Goal: Transaction & Acquisition: Purchase product/service

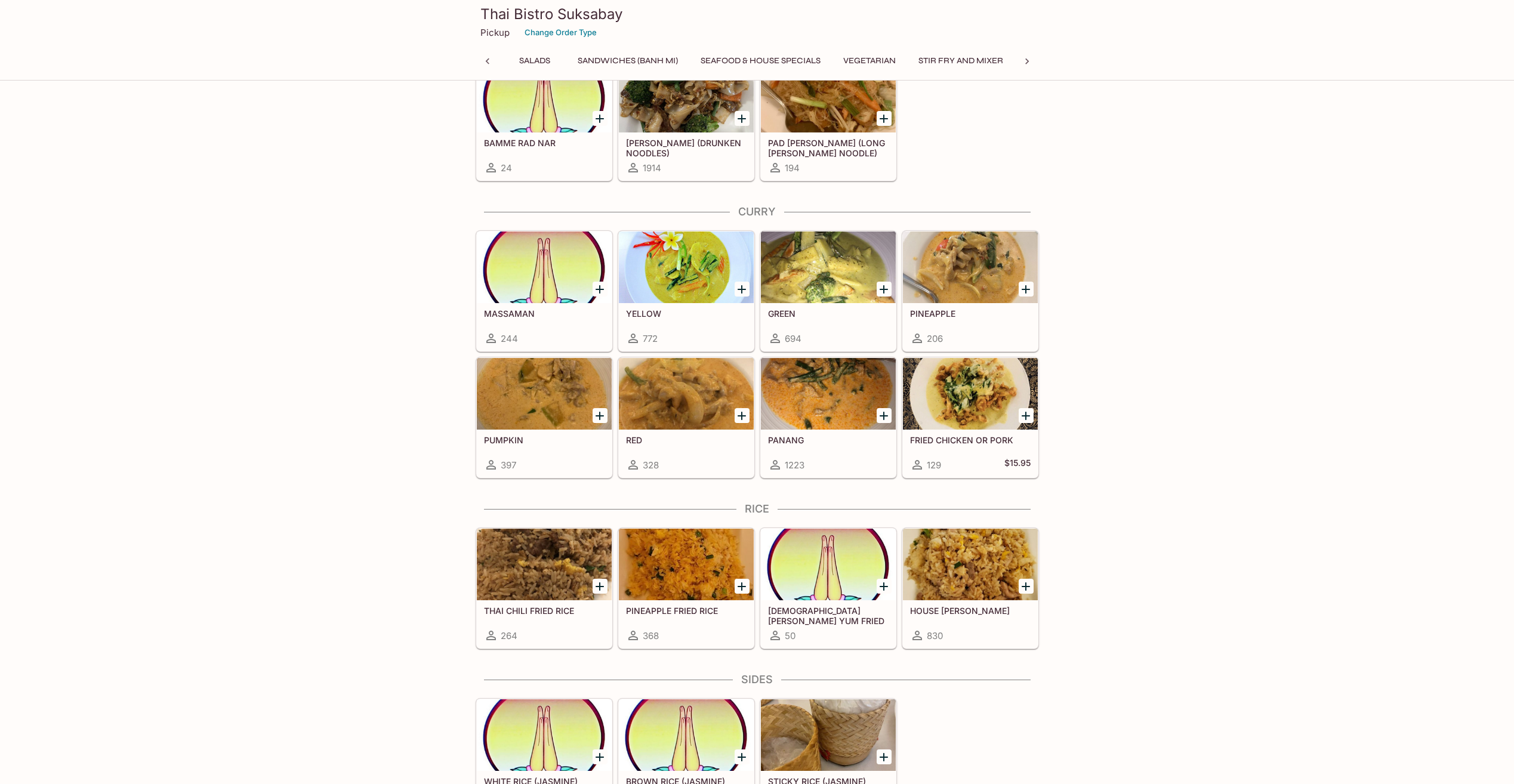
scroll to position [0, 295]
click at [600, 413] on icon "Add PUMPKIN" at bounding box center [599, 416] width 8 height 8
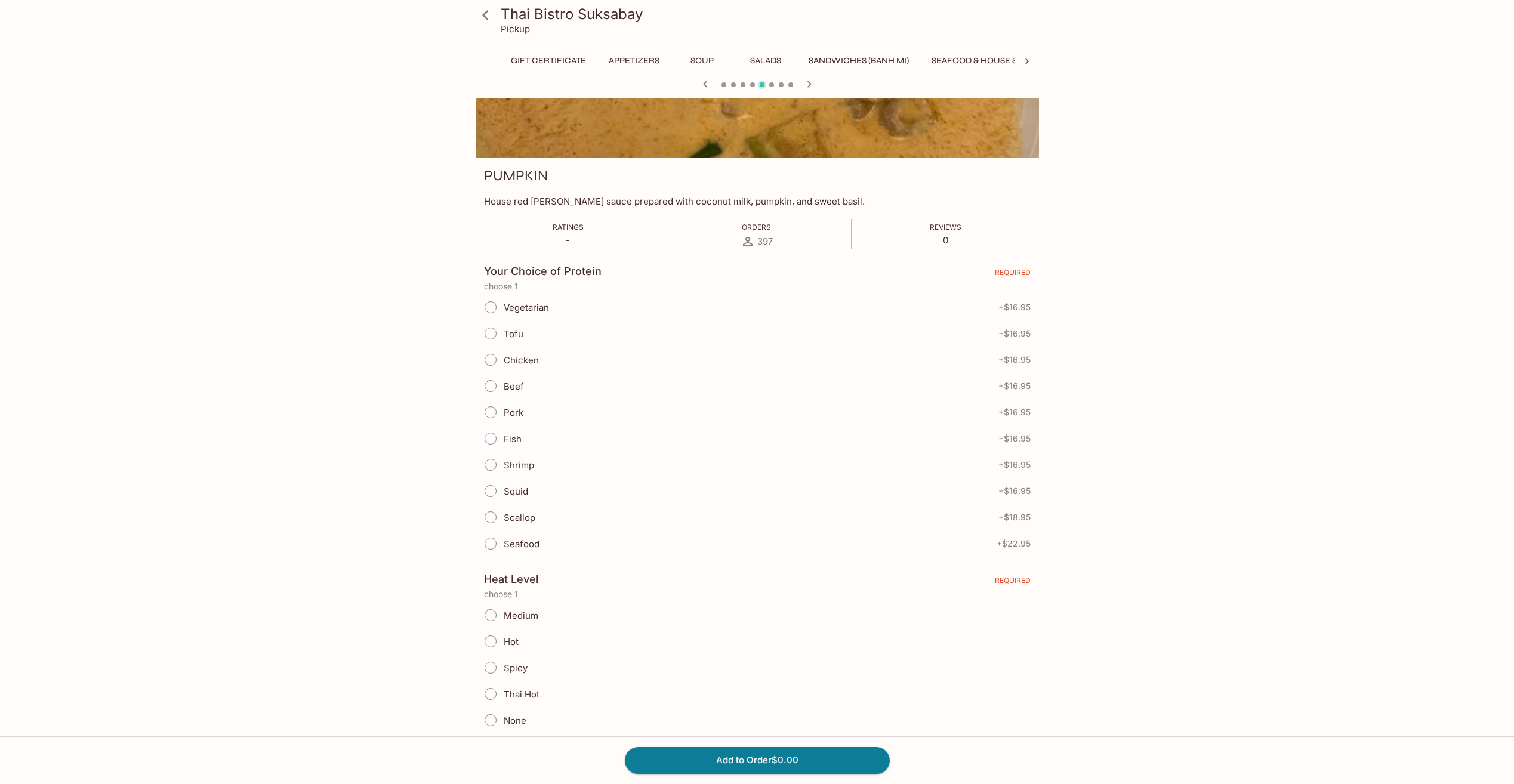
scroll to position [0, 358]
click at [501, 463] on input "Shrimp" at bounding box center [490, 464] width 25 height 25
radio input "true"
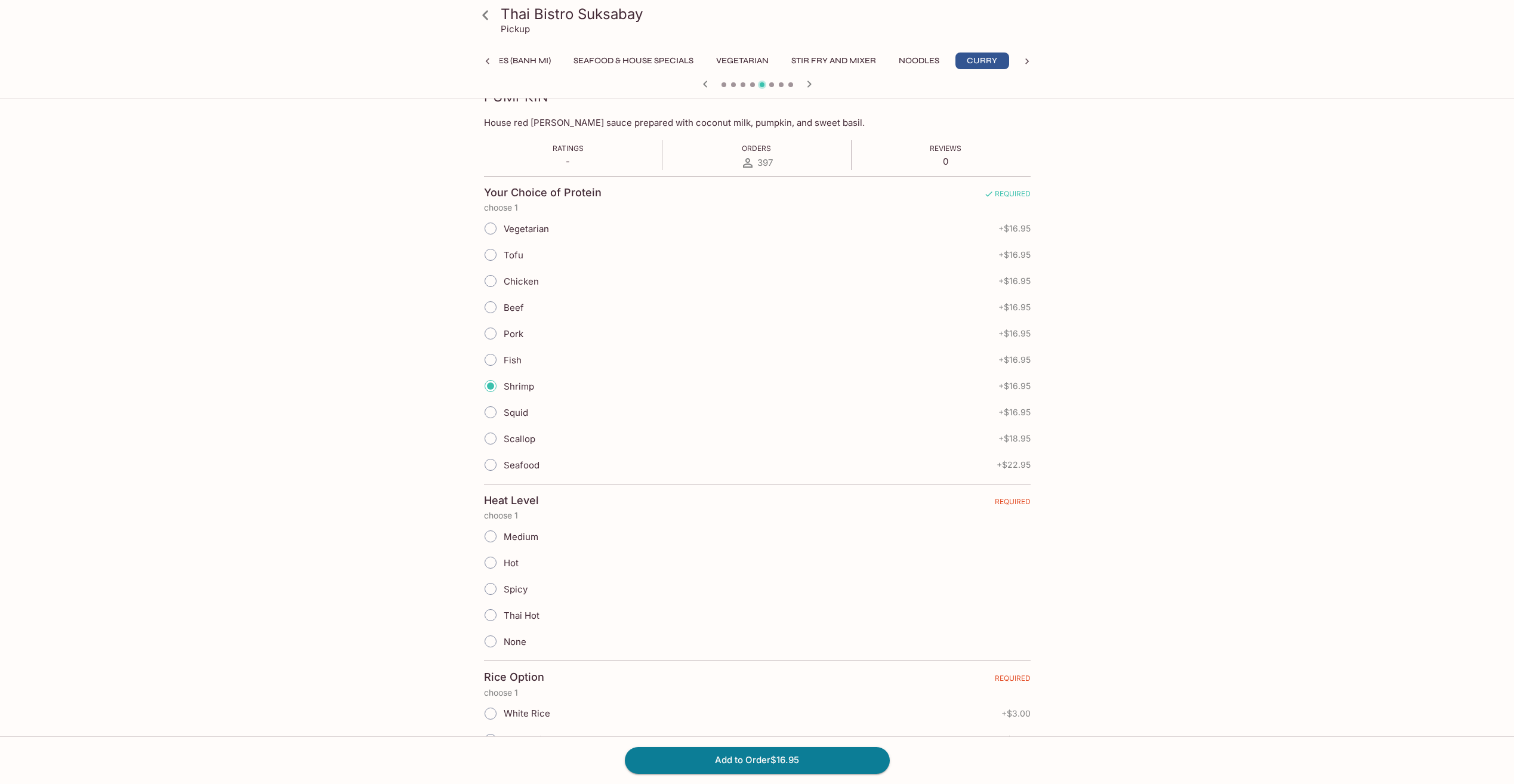
scroll to position [242, 0]
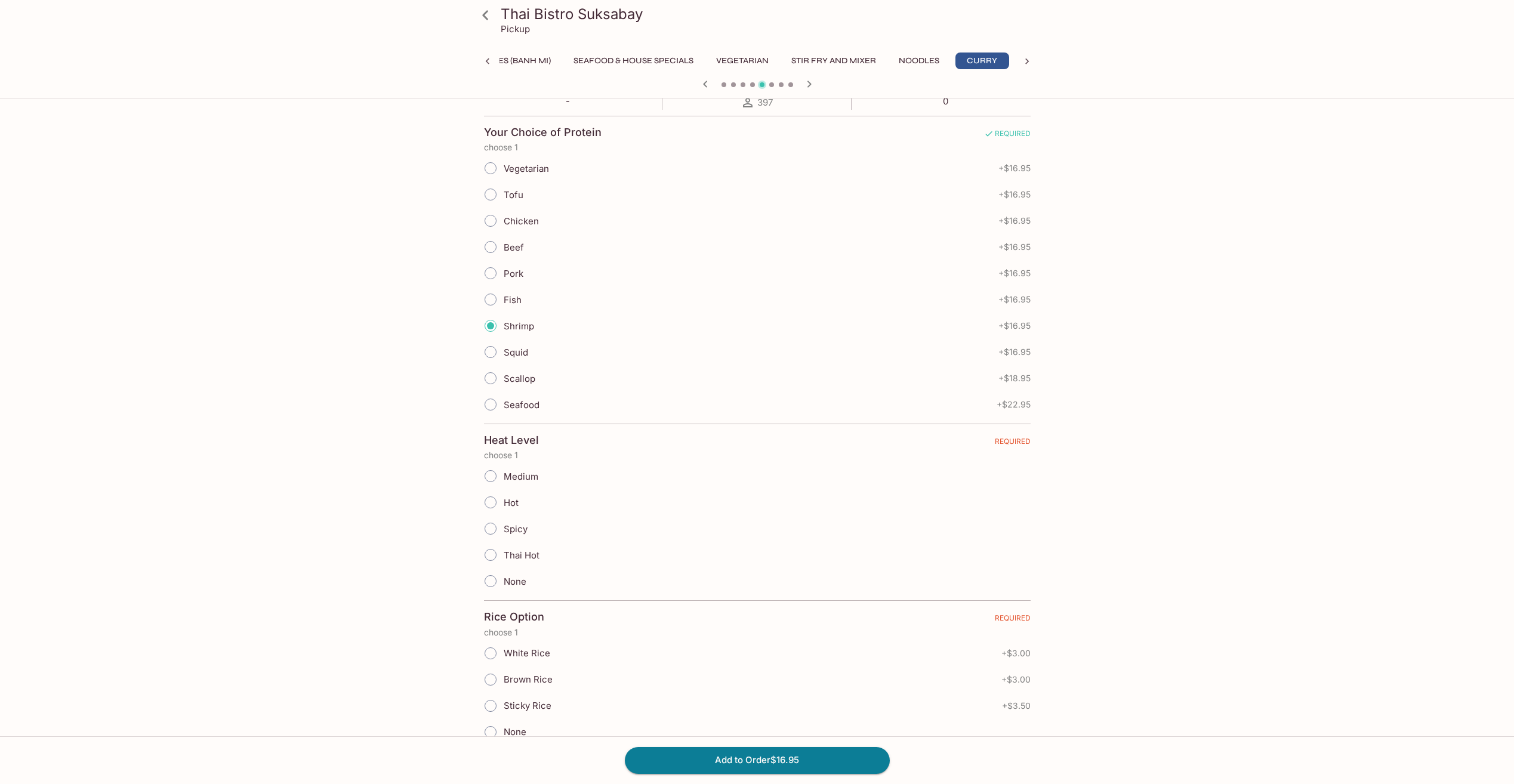
click at [492, 470] on input "Medium" at bounding box center [490, 476] width 25 height 25
radio input "true"
click at [441, 522] on div "Thai Bistro Suksabay Pickup Gift Certificate Appetizers Soup Salads Sandwiches …" at bounding box center [757, 787] width 764 height 1852
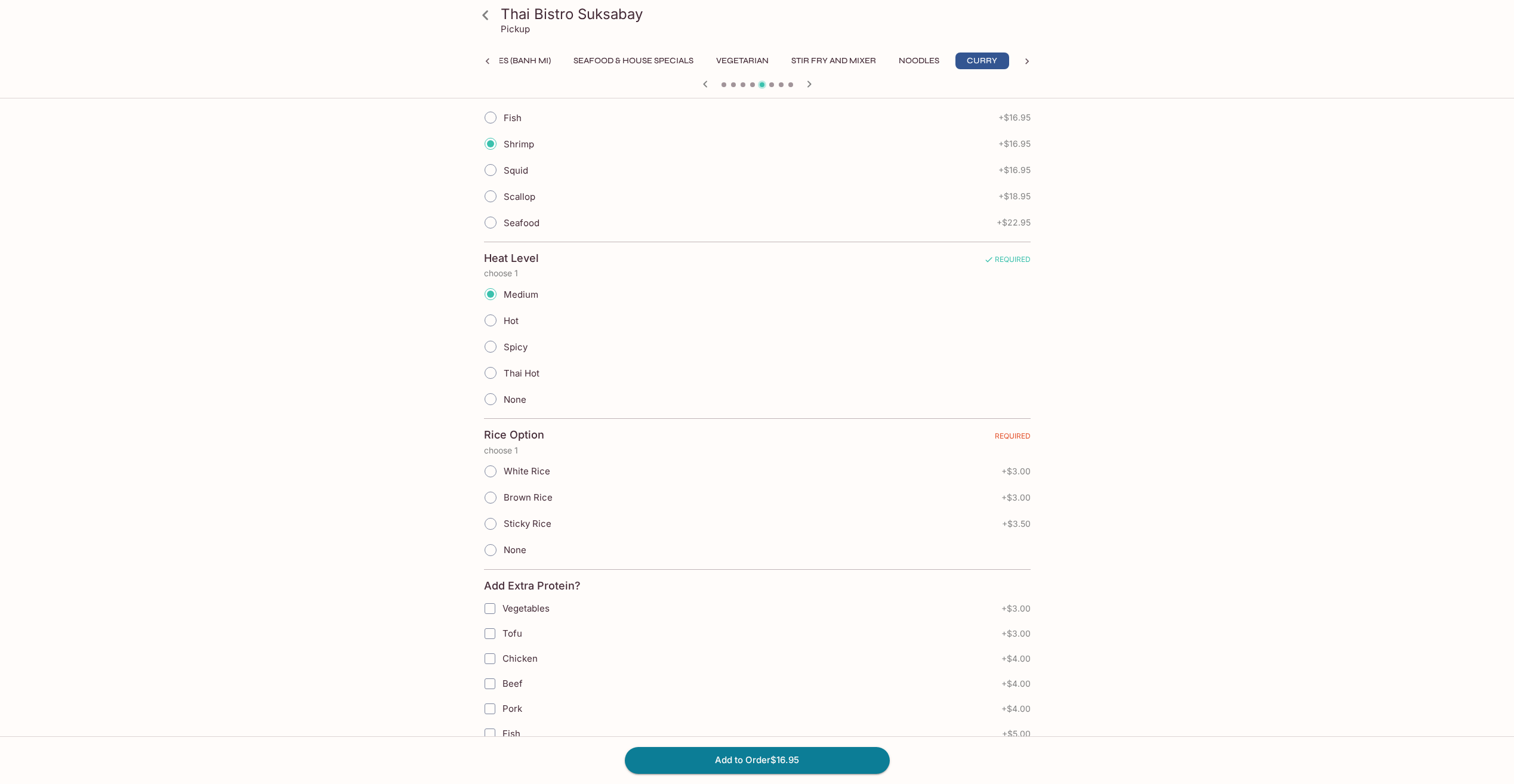
click at [489, 462] on input "White Rice" at bounding box center [490, 470] width 25 height 25
radio input "true"
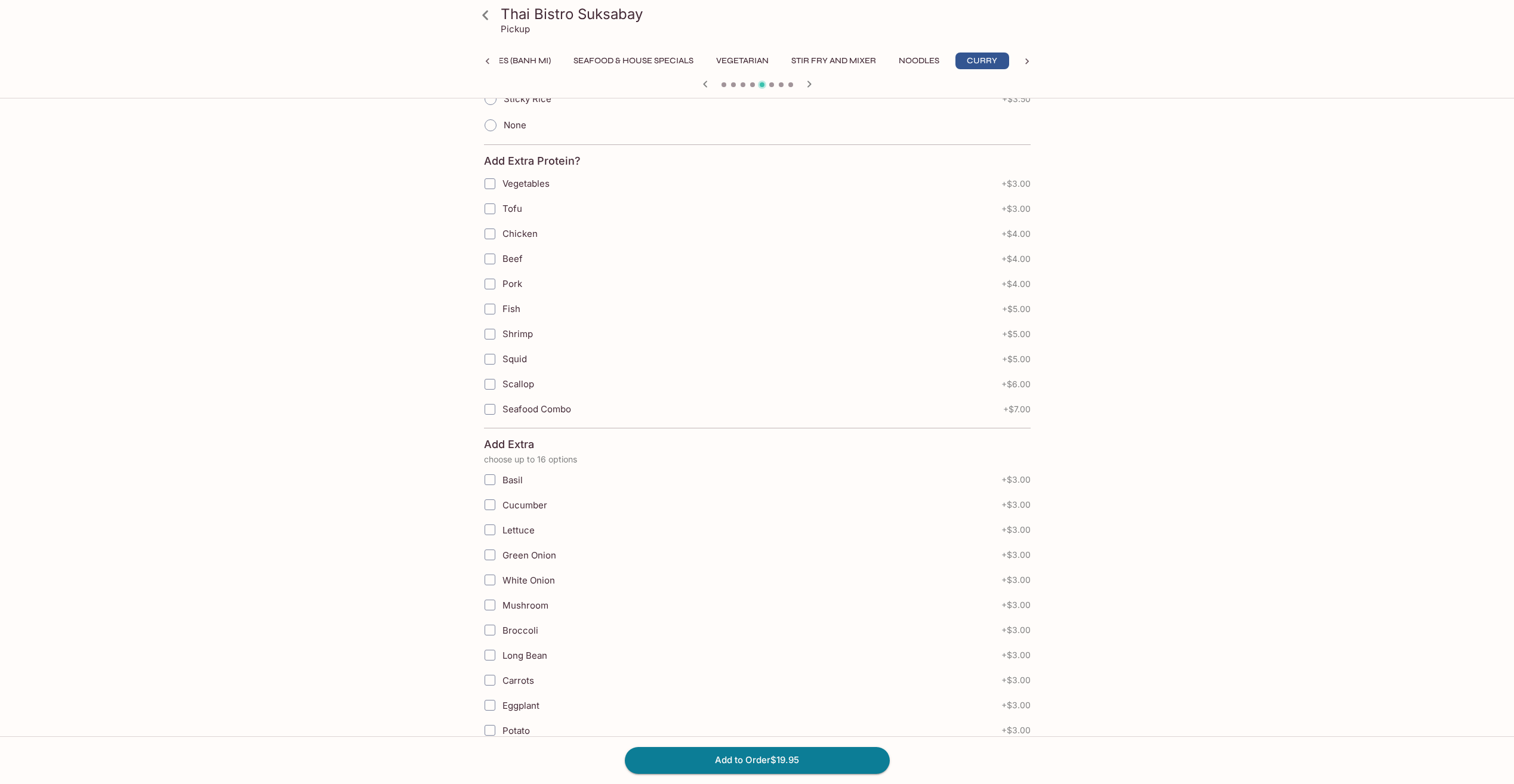
scroll to position [1152, 0]
click at [727, 759] on button "Add to Order $19.95" at bounding box center [757, 759] width 265 height 26
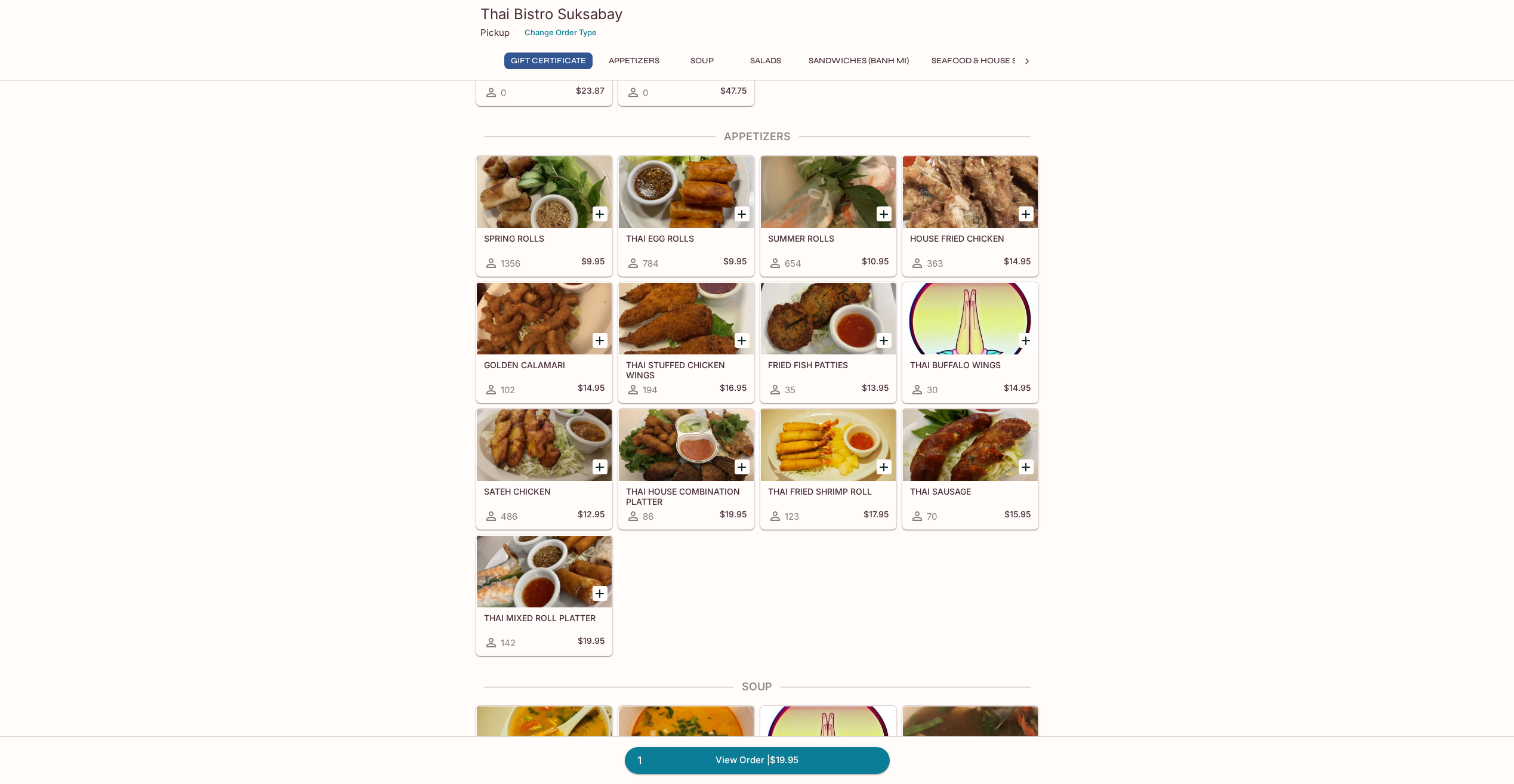
scroll to position [59, 0]
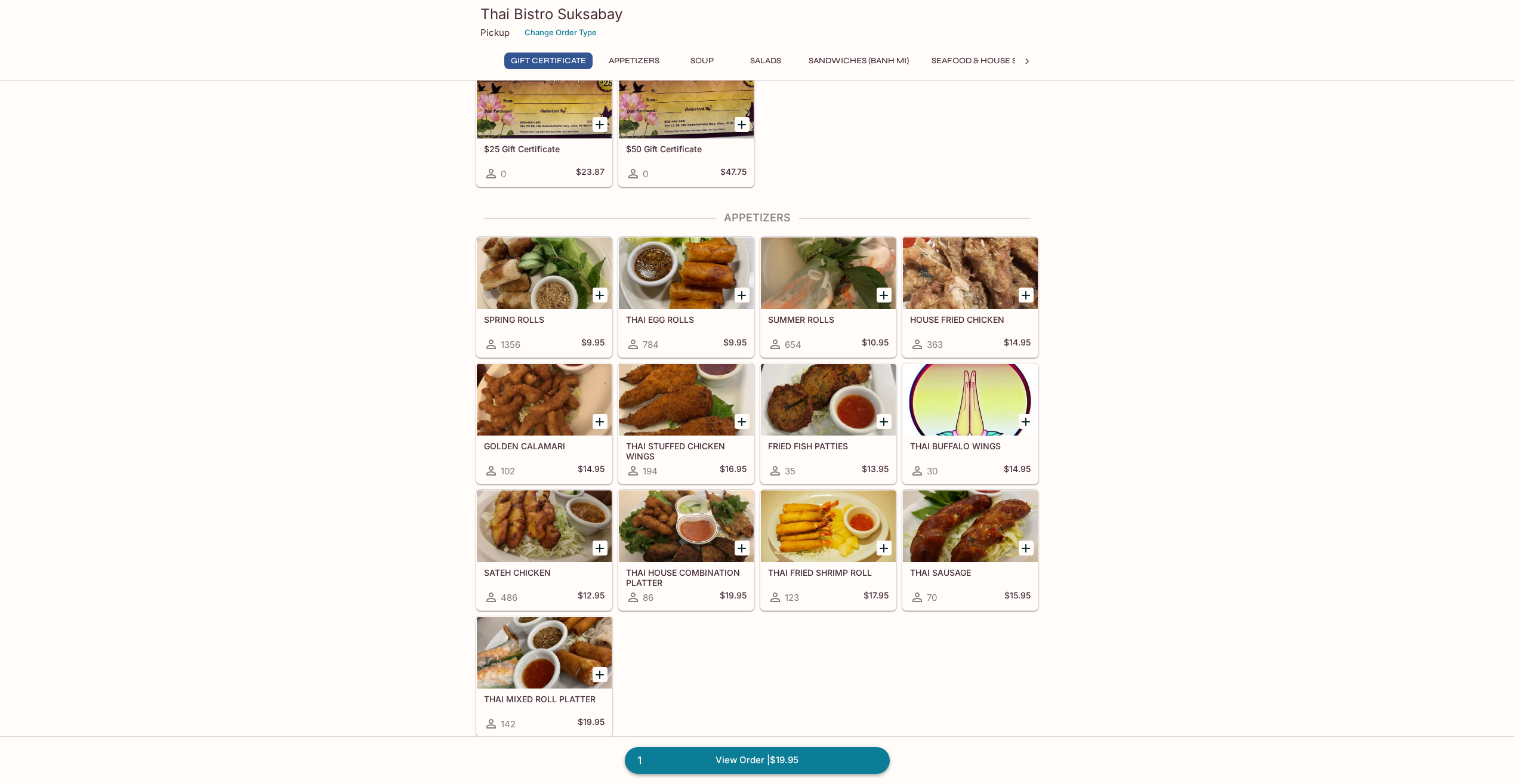
click at [756, 758] on link "1 View Order | $19.95" at bounding box center [757, 759] width 265 height 26
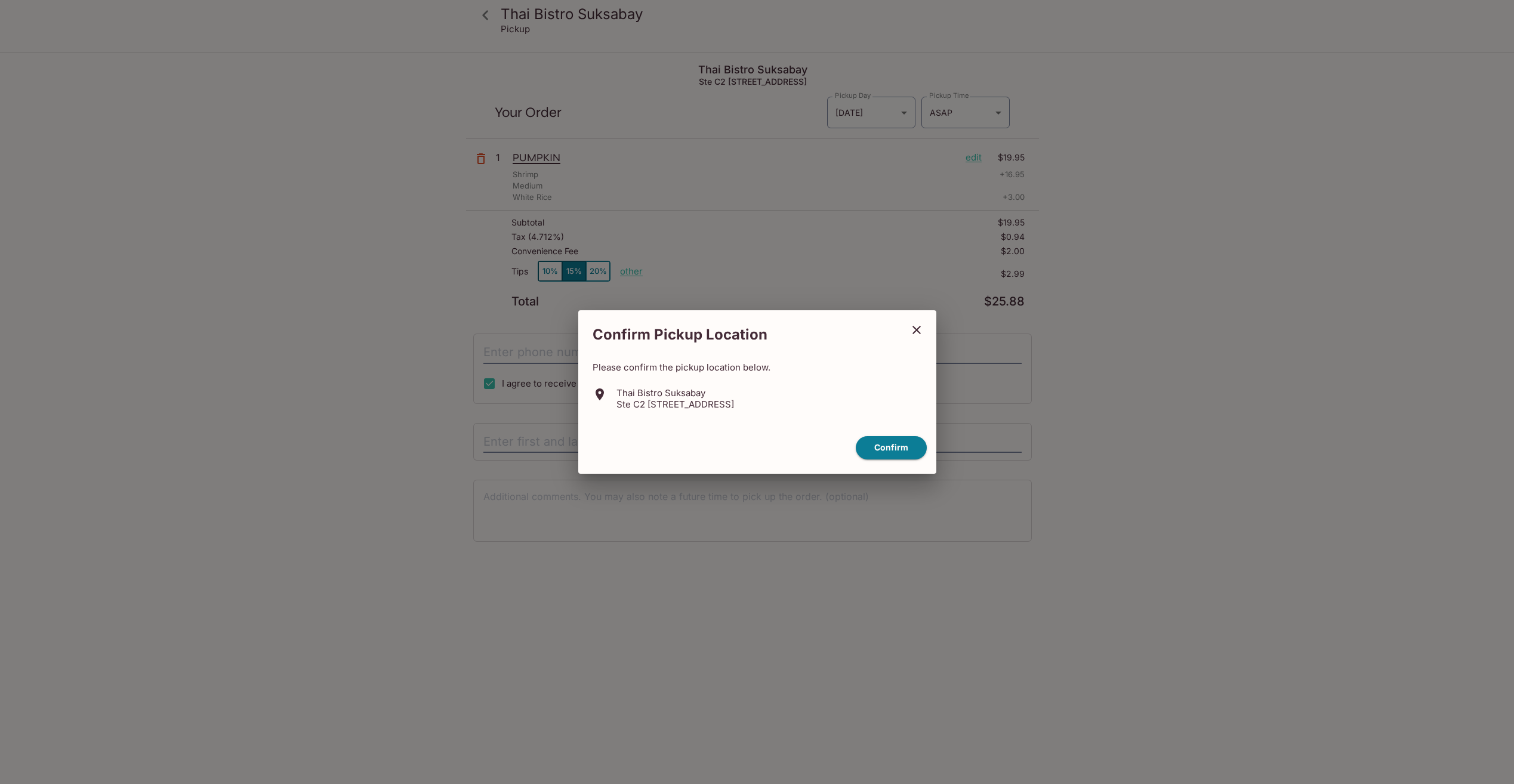
scroll to position [54, 0]
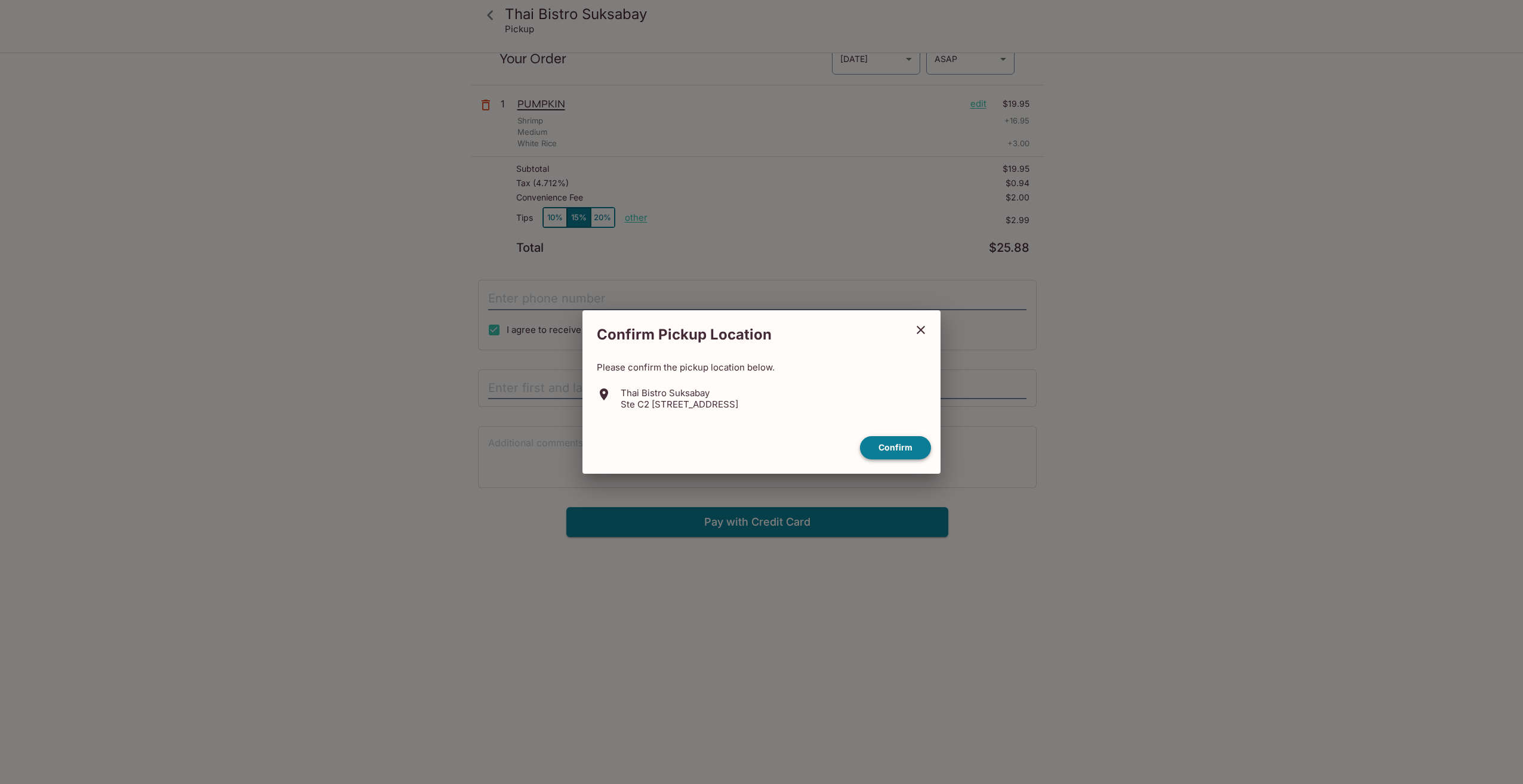
click at [898, 449] on button "Confirm" at bounding box center [895, 447] width 71 height 23
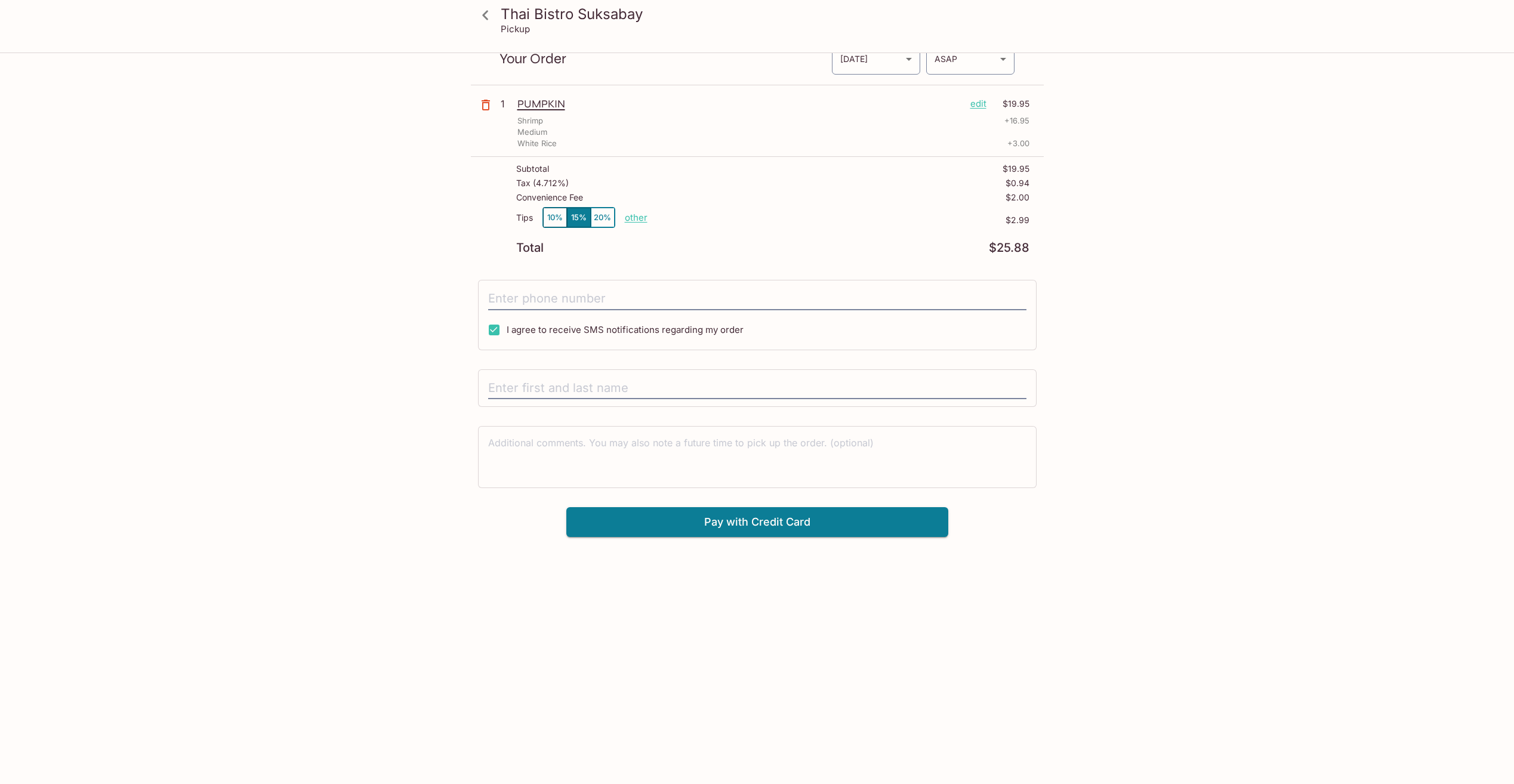
click at [549, 220] on button "10%" at bounding box center [555, 218] width 24 height 20
click at [630, 217] on p "other" at bounding box center [636, 217] width 23 height 11
click at [706, 248] on div "Total $24.89" at bounding box center [773, 248] width 513 height 11
click at [542, 298] on input "tel" at bounding box center [757, 299] width 538 height 23
type input "[PHONE_NUMBER]"
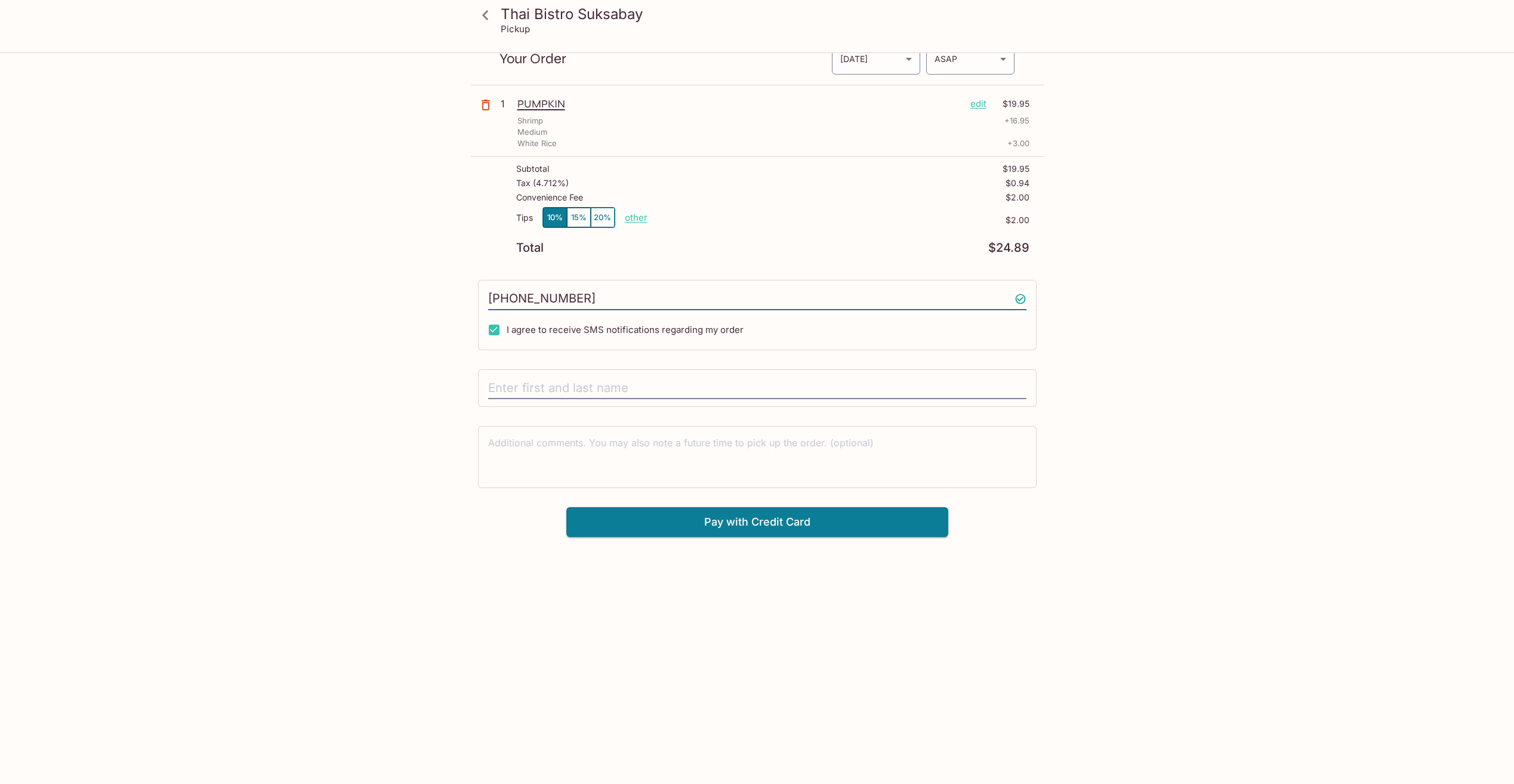
click at [356, 562] on div "Thai Bistro Suksabay Pickup Thai Bistro Suksabay Ste C2 [STREET_ADDRESS] Your O…" at bounding box center [757, 392] width 1514 height 784
click at [567, 380] on input "text" at bounding box center [757, 388] width 538 height 23
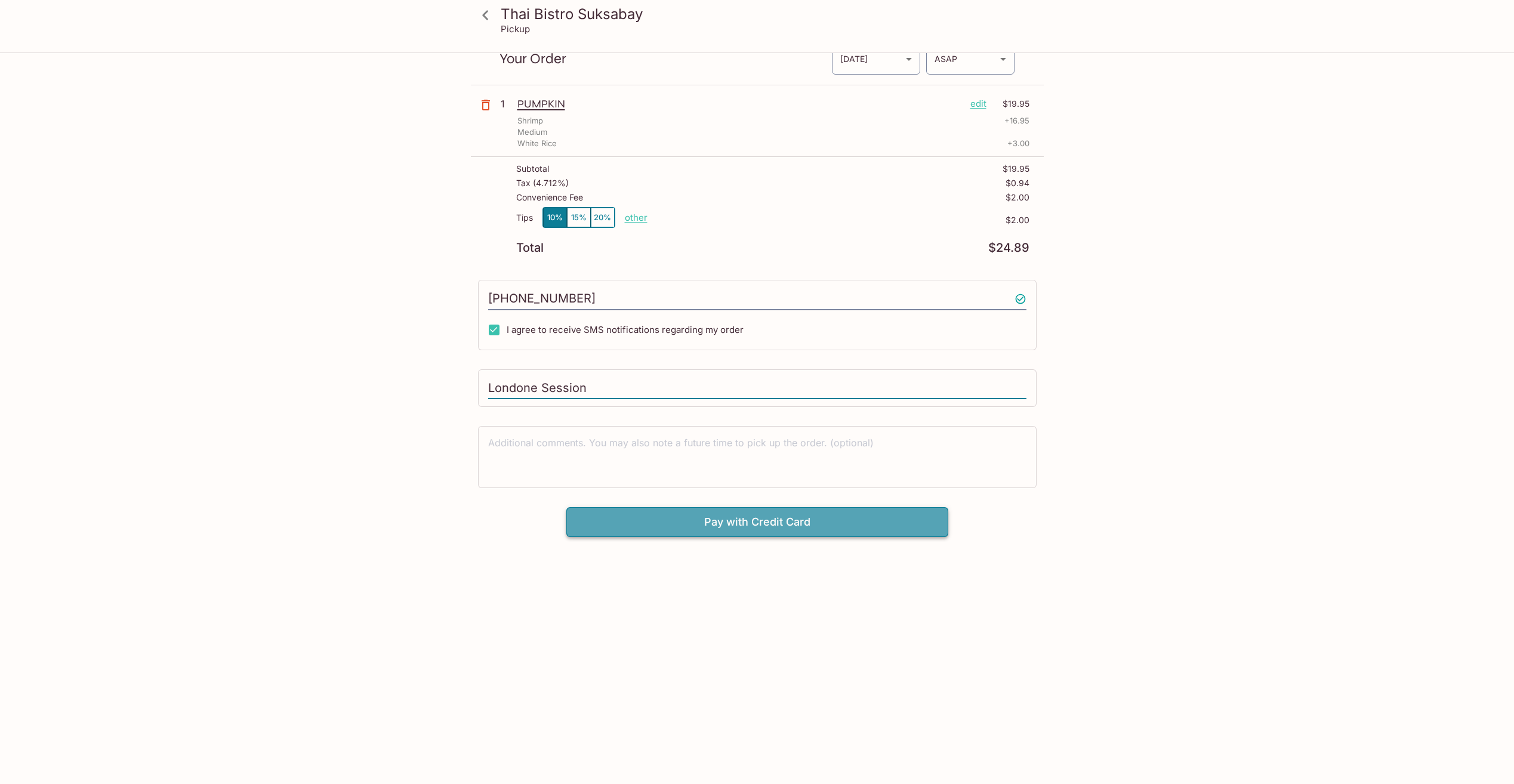
type input "Londone Session"
click at [795, 522] on button "Pay with Credit Card" at bounding box center [757, 522] width 382 height 30
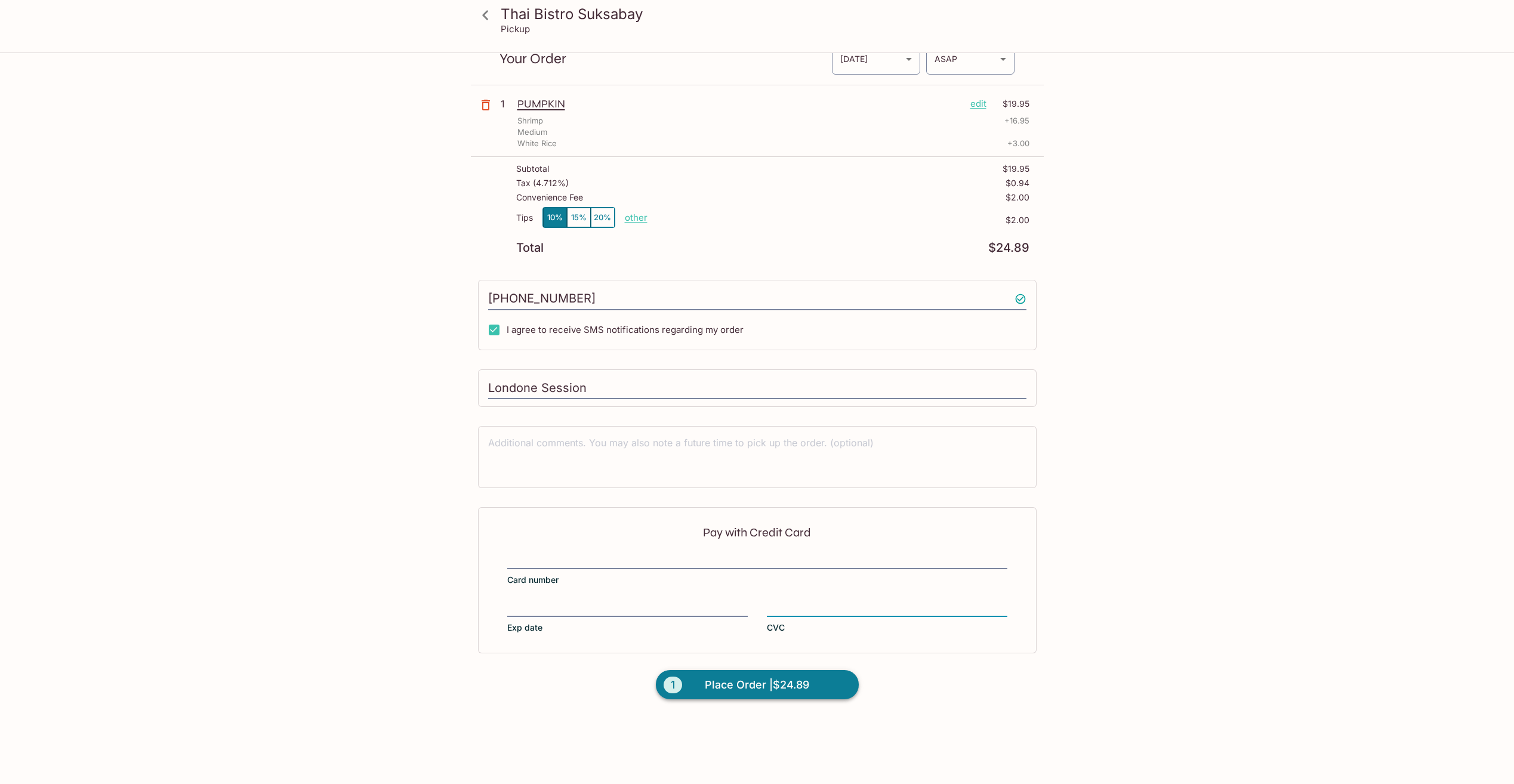
click at [763, 688] on span "Place Order | $24.89" at bounding box center [757, 684] width 104 height 19
